Goal: Find specific page/section: Find specific page/section

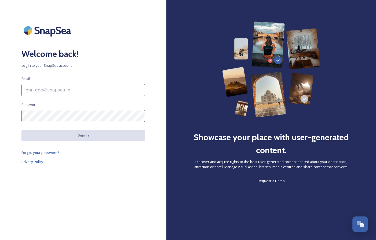
click at [87, 87] on input at bounding box center [83, 90] width 124 height 12
type input "[PERSON_NAME][EMAIL_ADDRESS][DOMAIN_NAME]"
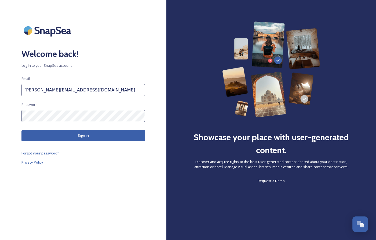
click at [90, 137] on button "Sign in" at bounding box center [83, 135] width 124 height 11
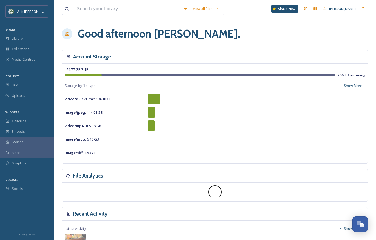
scroll to position [0, 0]
click at [17, 84] on span "UGC" at bounding box center [15, 85] width 7 height 5
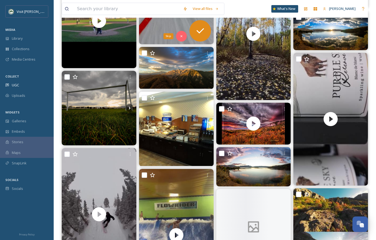
scroll to position [1243, 0]
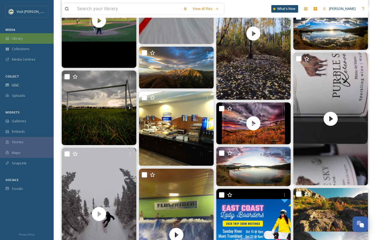
click at [21, 40] on span "Library" at bounding box center [17, 38] width 11 height 5
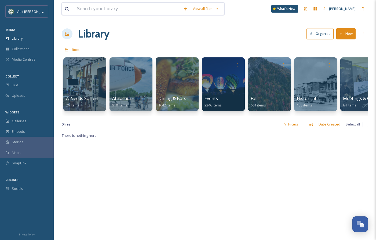
click at [113, 11] on input at bounding box center [127, 9] width 106 height 12
type input "triple crown"
type input "t"
type input "baseball"
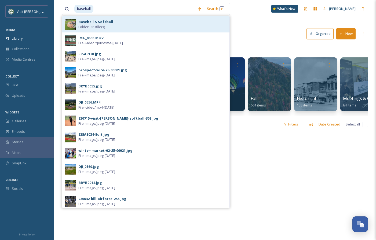
click at [88, 24] on span "Folder - 363 file(s)" at bounding box center [91, 26] width 27 height 5
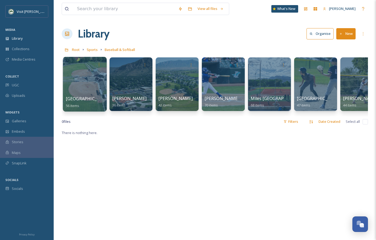
click at [77, 89] on div at bounding box center [85, 84] width 44 height 55
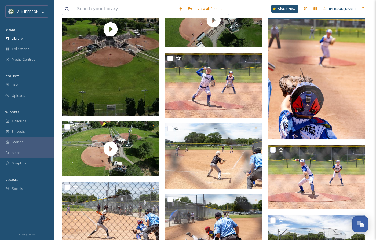
scroll to position [204, 0]
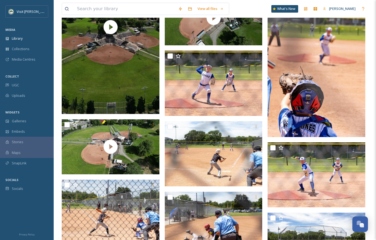
click at [299, 121] on img at bounding box center [317, 64] width 98 height 147
